Goal: Information Seeking & Learning: Learn about a topic

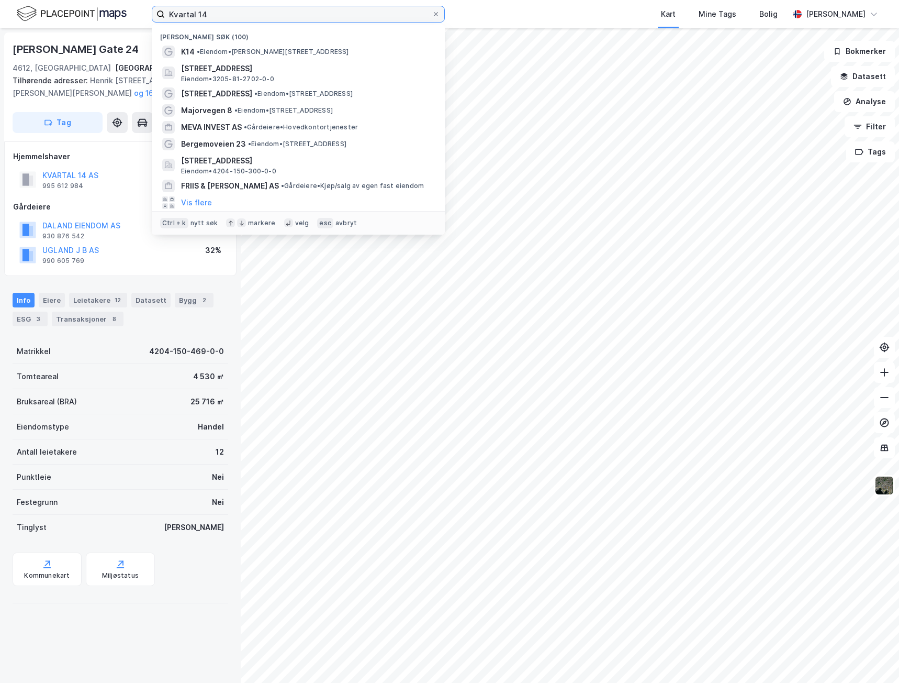
drag, startPoint x: 253, startPoint y: 18, endPoint x: 148, endPoint y: 16, distance: 105.7
click at [148, 16] on div "Kvartal 14 Nylige søk (100) K14 • Eiendom • [STREET_ADDRESS], LILLESTRØM Eiendo…" at bounding box center [449, 14] width 899 height 28
paste input "[STREET_ADDRESS]"
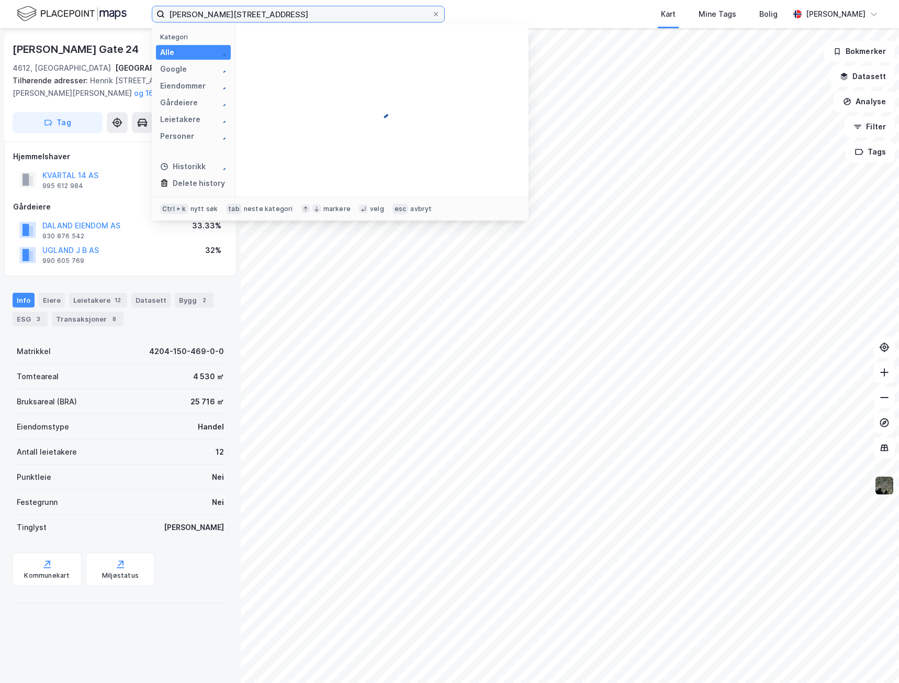
type input "[PERSON_NAME][STREET_ADDRESS]"
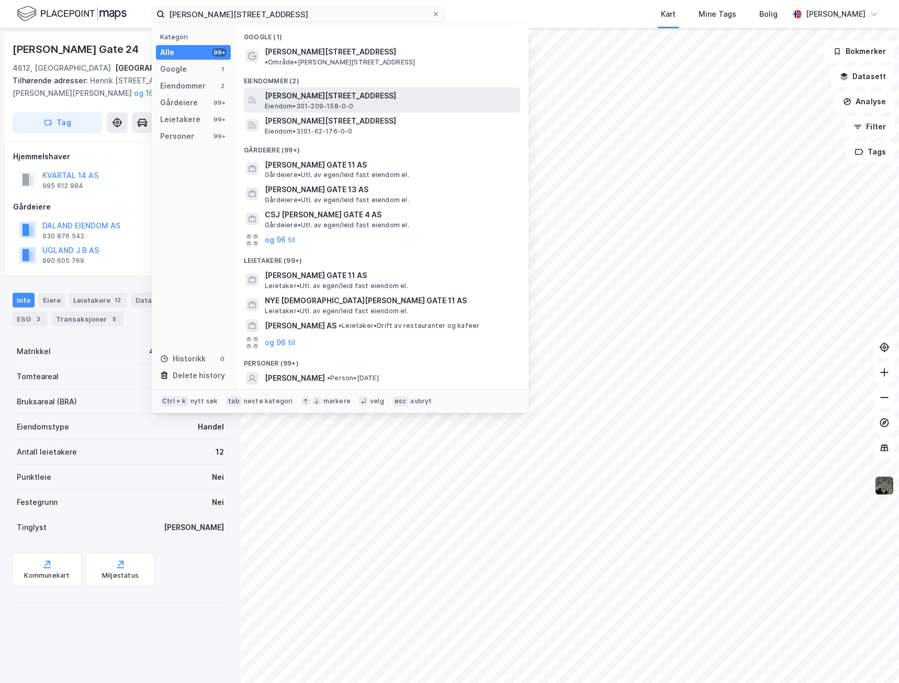
click at [295, 90] on span "[PERSON_NAME][STREET_ADDRESS]" at bounding box center [390, 96] width 251 height 13
